Goal: Information Seeking & Learning: Learn about a topic

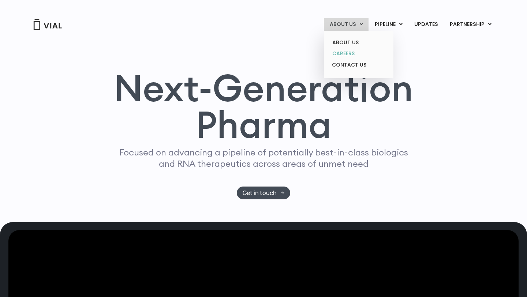
click at [349, 56] on link "CAREERS" at bounding box center [358, 53] width 64 height 11
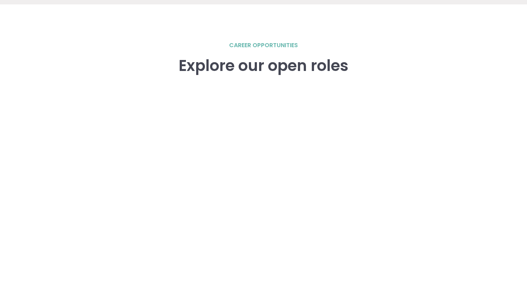
scroll to position [1012, 0]
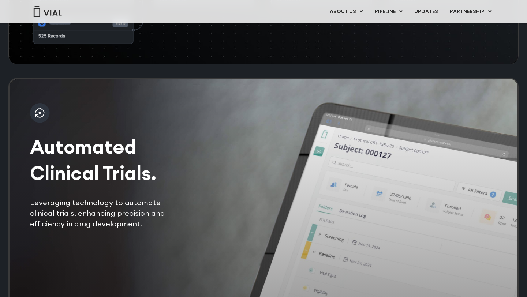
scroll to position [1464, 0]
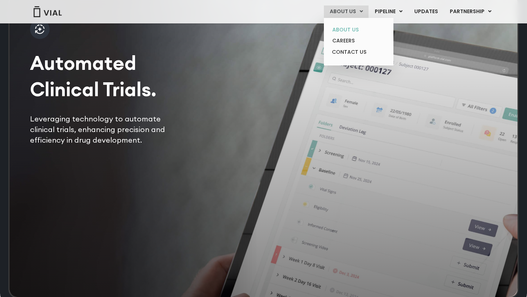
click at [344, 28] on link "ABOUT US" at bounding box center [358, 29] width 64 height 11
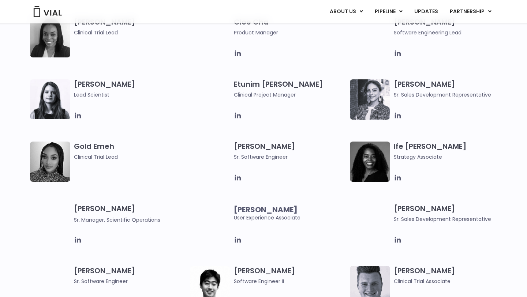
scroll to position [659, 0]
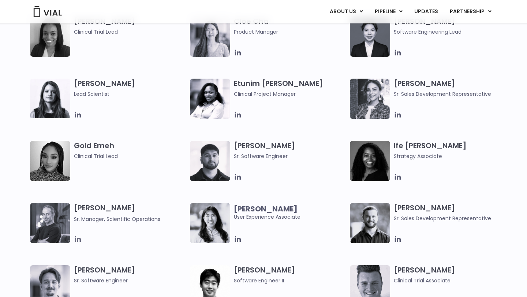
click at [76, 239] on icon at bounding box center [78, 239] width 6 height 6
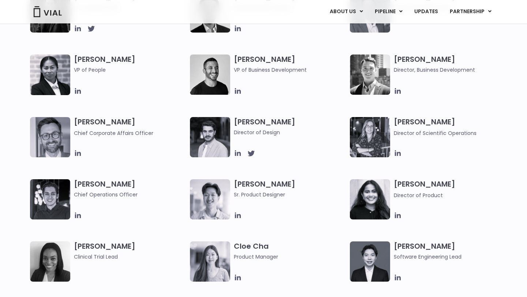
scroll to position [318, 0]
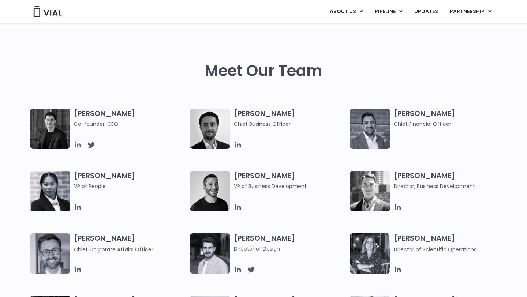
click at [75, 141] on icon at bounding box center [78, 145] width 8 height 8
click at [237, 207] on icon at bounding box center [238, 208] width 6 height 6
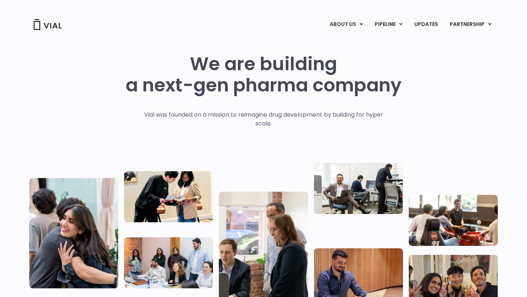
scroll to position [0, 0]
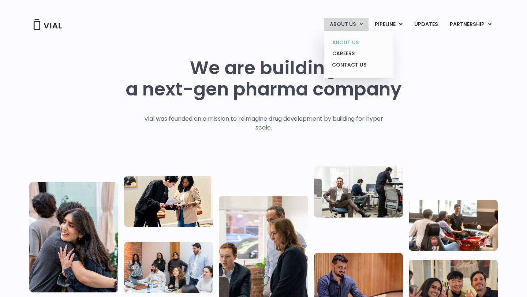
click at [348, 46] on link "ABOUT US" at bounding box center [358, 42] width 64 height 11
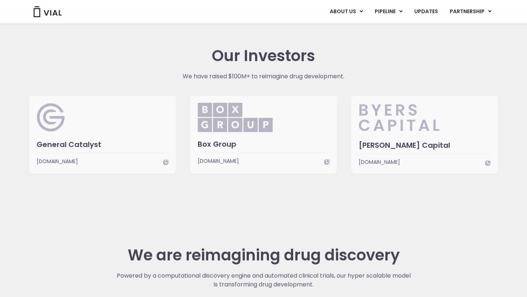
scroll to position [1737, 0]
click at [400, 160] on span "[DOMAIN_NAME]" at bounding box center [379, 162] width 41 height 8
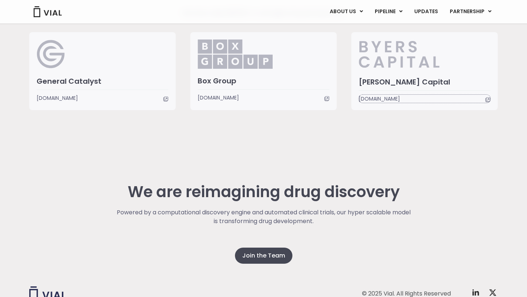
scroll to position [1772, 0]
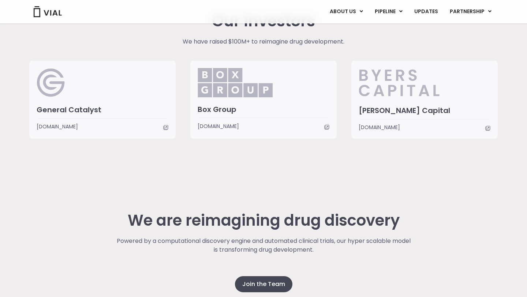
click at [216, 113] on h3 "Box Group" at bounding box center [264, 110] width 132 height 10
